Goal: Obtain resource: Download file/media

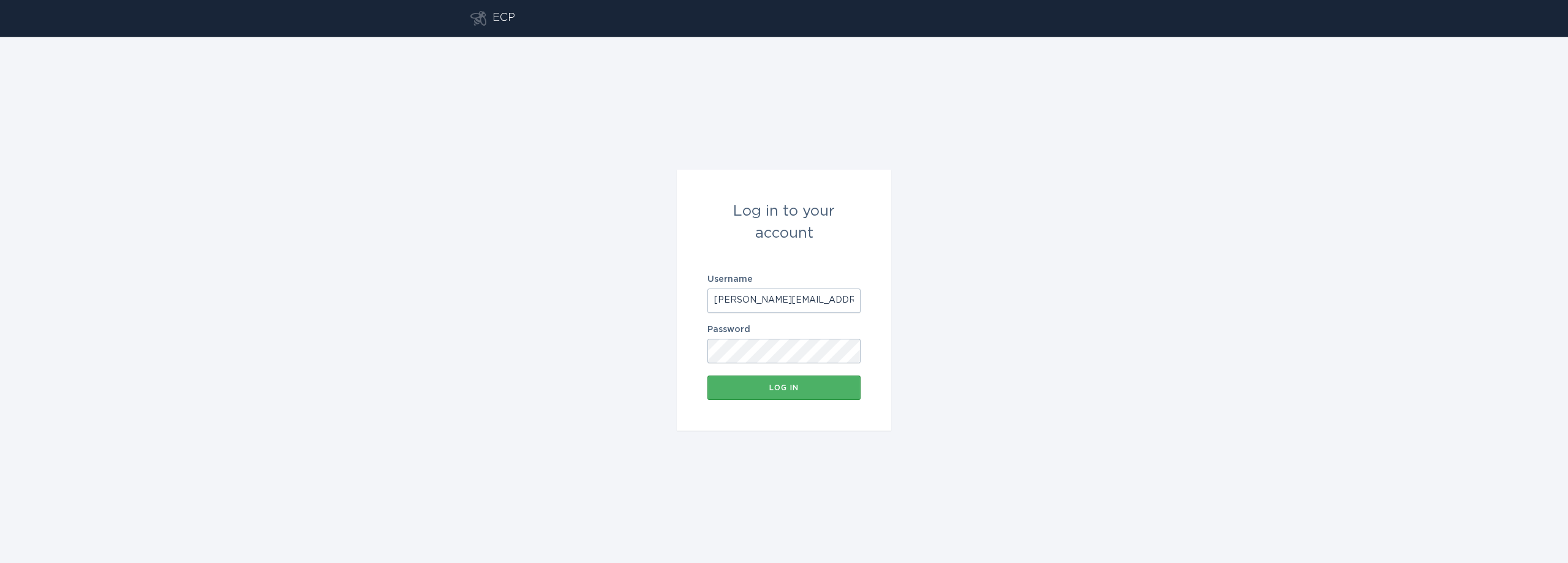
click at [801, 391] on button "Log in" at bounding box center [784, 387] width 153 height 24
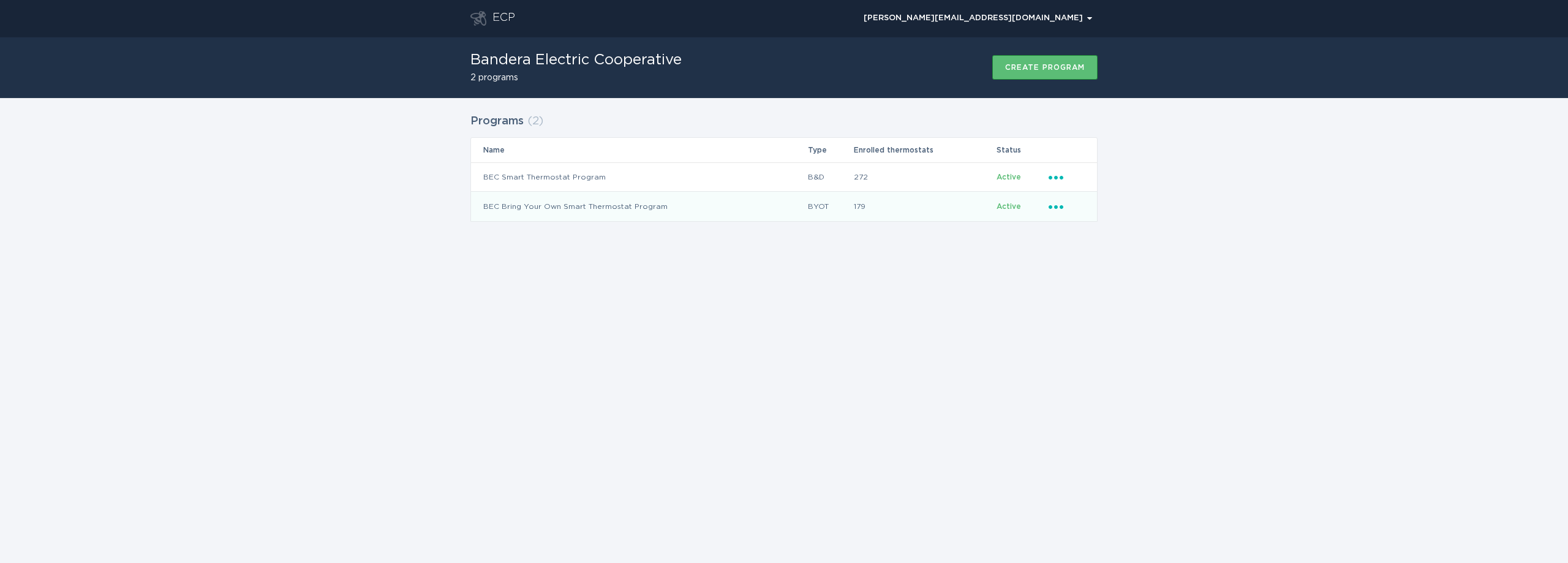
click at [1056, 207] on icon "Popover menu" at bounding box center [1056, 207] width 15 height 4
click at [1090, 314] on div "Download new applicants" at bounding box center [1113, 312] width 128 height 28
click at [1053, 199] on td "Ellipsis" at bounding box center [1073, 206] width 49 height 29
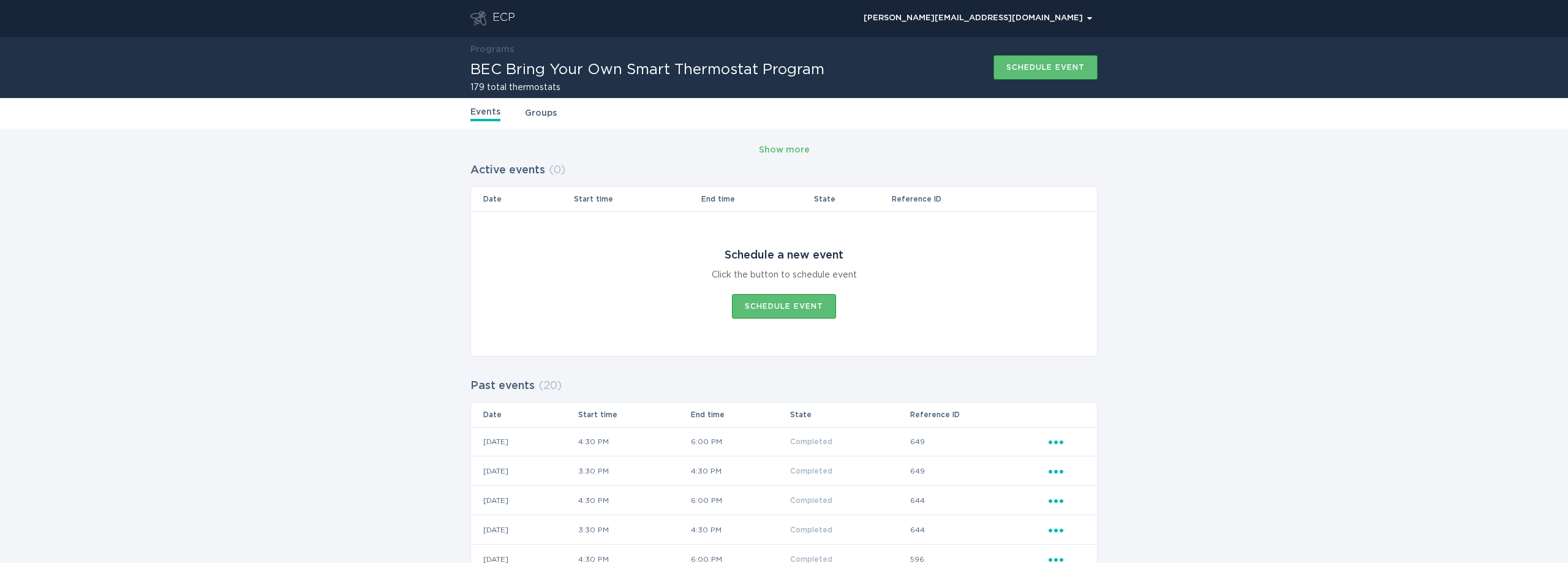
click at [504, 21] on div "ECP" at bounding box center [504, 19] width 23 height 15
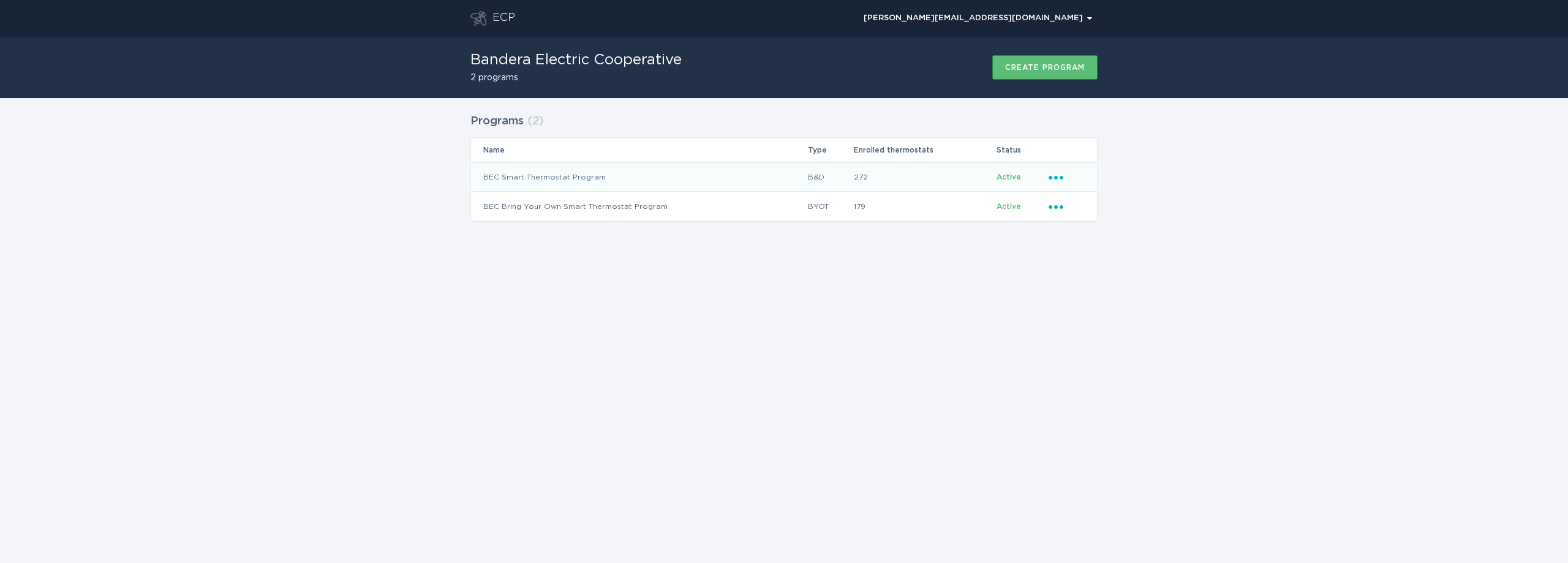
click at [1058, 179] on icon "Popover menu" at bounding box center [1056, 178] width 15 height 4
click at [1073, 193] on div "Download thermostats list" at bounding box center [1113, 197] width 128 height 28
